Goal: Task Accomplishment & Management: Complete application form

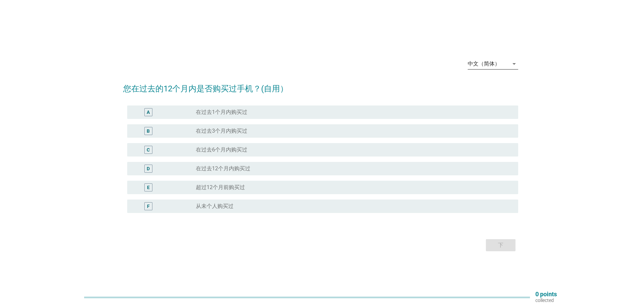
click at [500, 66] on div "中文（简体）" at bounding box center [484, 64] width 32 height 6
click at [490, 83] on div "Bahasa Melayu" at bounding box center [493, 85] width 40 height 8
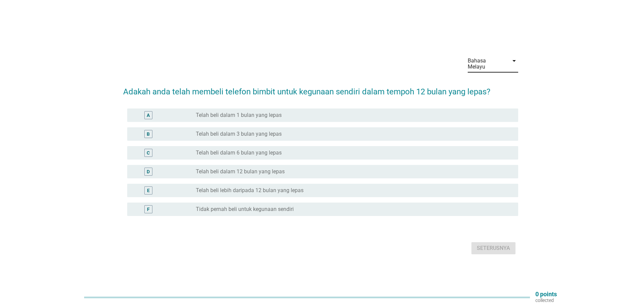
click at [267, 187] on label "Telah beli lebih daripada 12 bulan yang lepas" at bounding box center [250, 190] width 108 height 7
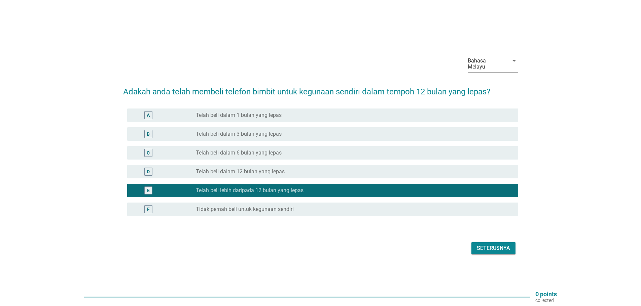
click at [501, 246] on div "Seterusnya" at bounding box center [493, 249] width 33 height 8
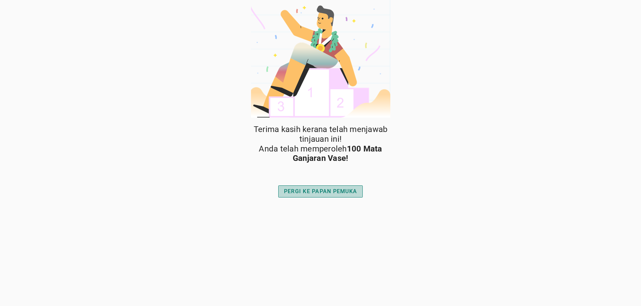
click at [310, 190] on div "PERGI KE PAPAN PEMUKA" at bounding box center [320, 192] width 73 height 8
